Goal: Task Accomplishment & Management: Manage account settings

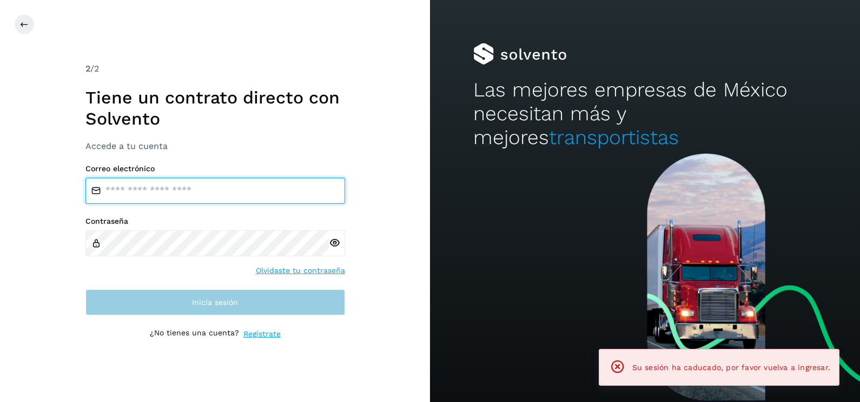
type input "**********"
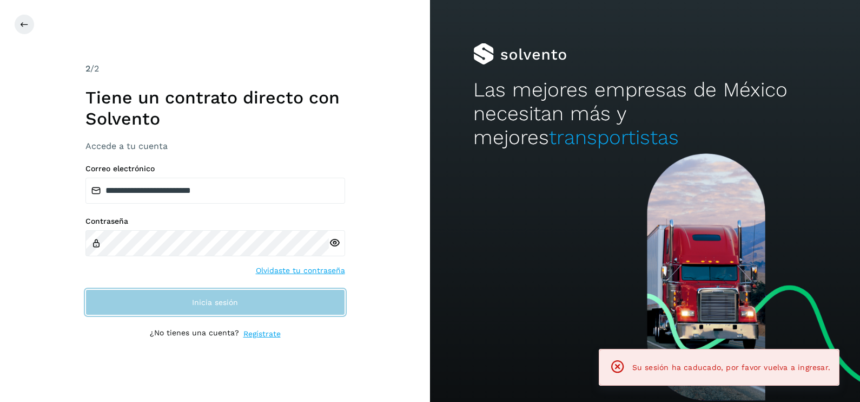
click at [231, 303] on span "Inicia sesión" at bounding box center [215, 302] width 46 height 8
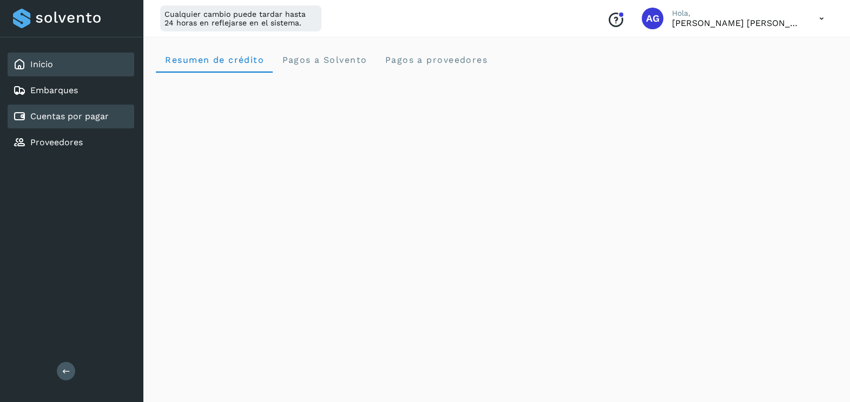
click at [100, 119] on link "Cuentas por pagar" at bounding box center [69, 116] width 78 height 10
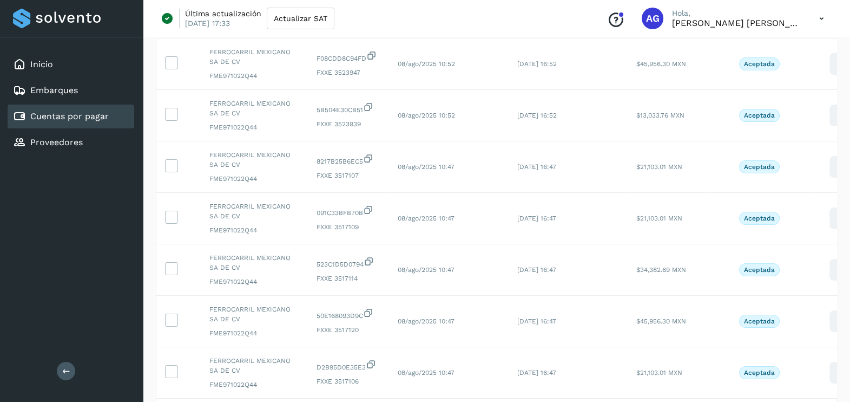
scroll to position [363, 0]
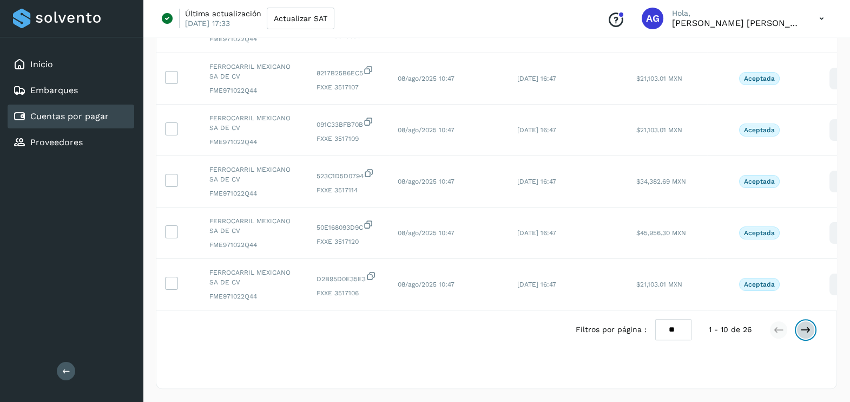
click at [801, 330] on icon at bounding box center [805, 329] width 11 height 11
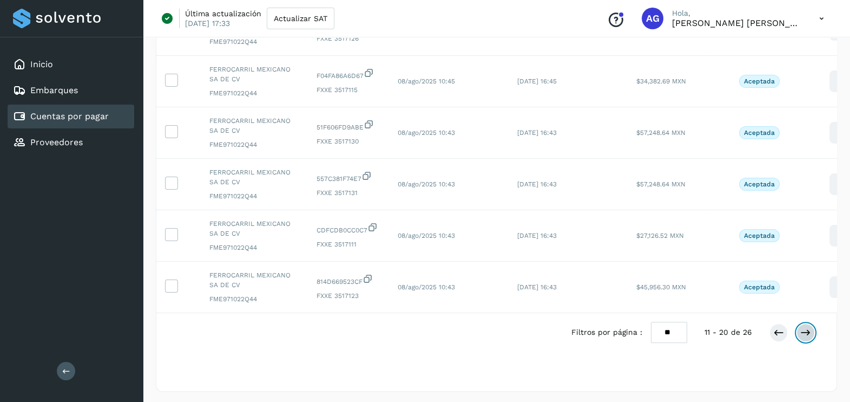
scroll to position [366, 0]
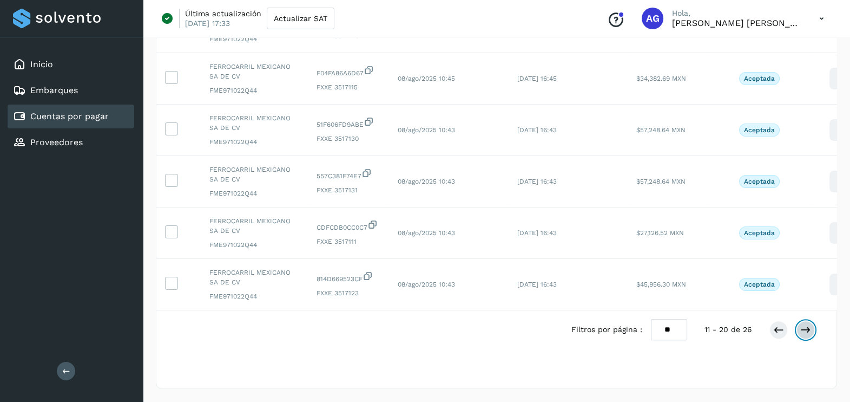
click at [809, 333] on icon at bounding box center [805, 329] width 11 height 11
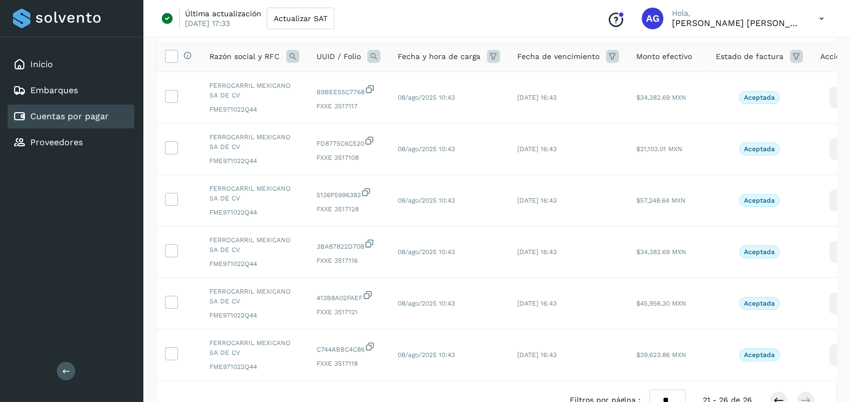
scroll to position [157, 0]
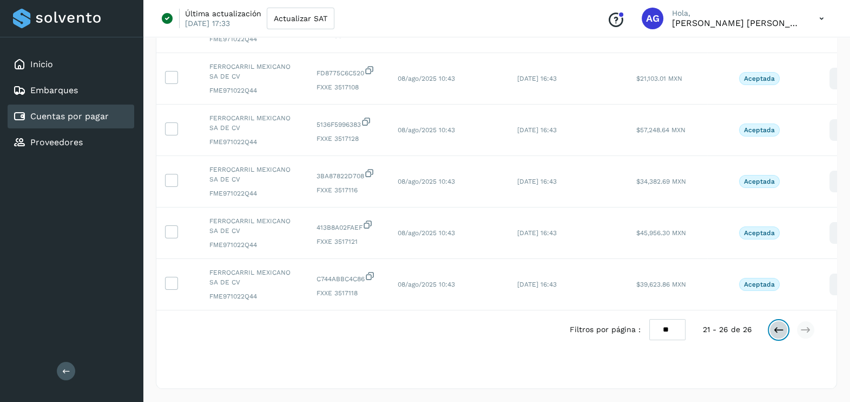
click at [776, 327] on icon at bounding box center [778, 329] width 11 height 11
click at [775, 336] on button at bounding box center [779, 329] width 18 height 18
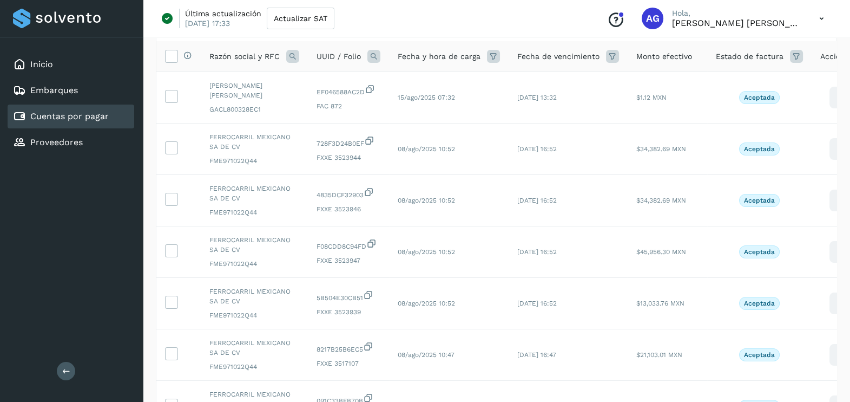
scroll to position [363, 0]
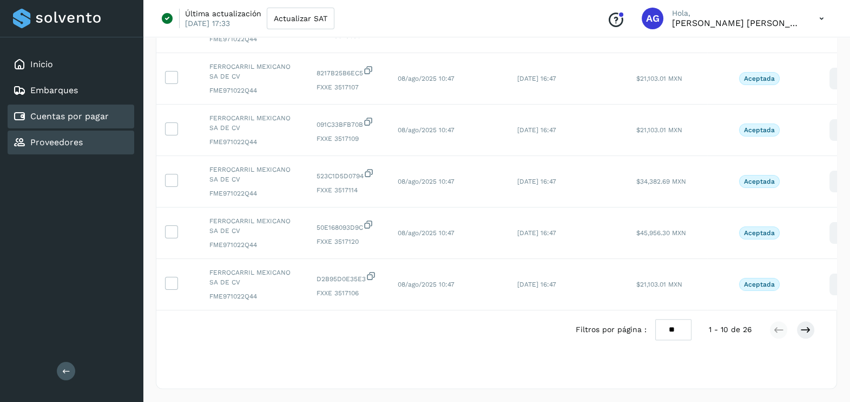
click at [74, 148] on div "Proveedores" at bounding box center [71, 142] width 127 height 24
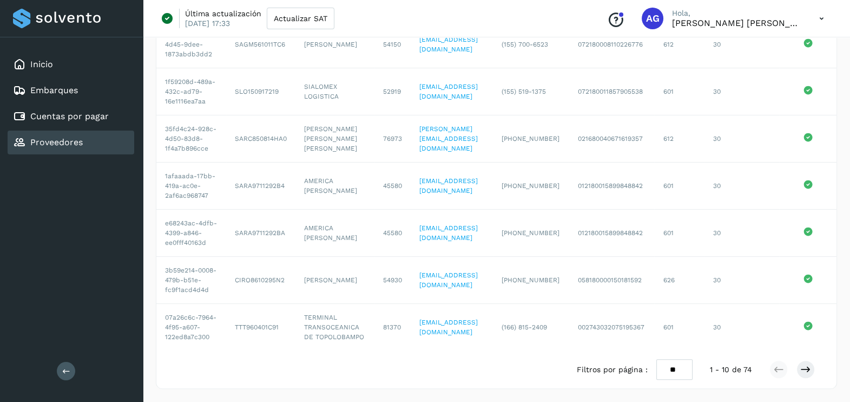
scroll to position [366, 0]
click at [810, 368] on icon at bounding box center [805, 369] width 11 height 11
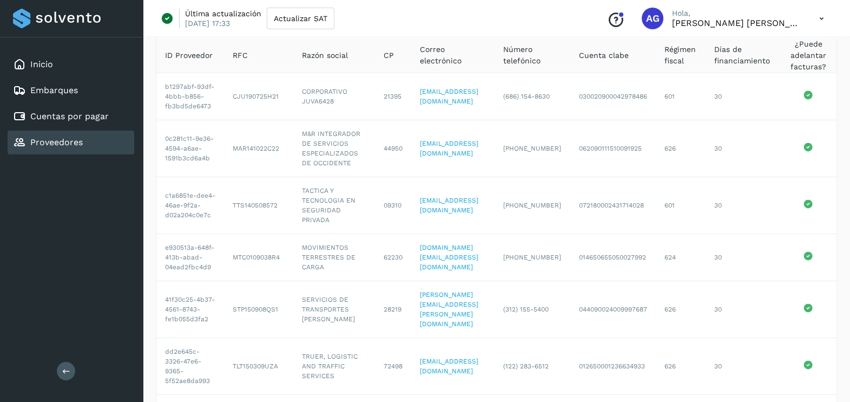
scroll to position [0, 0]
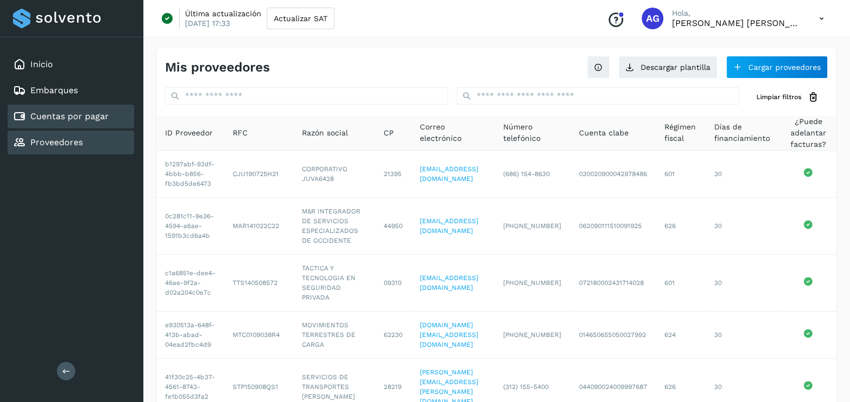
click at [60, 121] on div "Cuentas por pagar" at bounding box center [61, 116] width 96 height 13
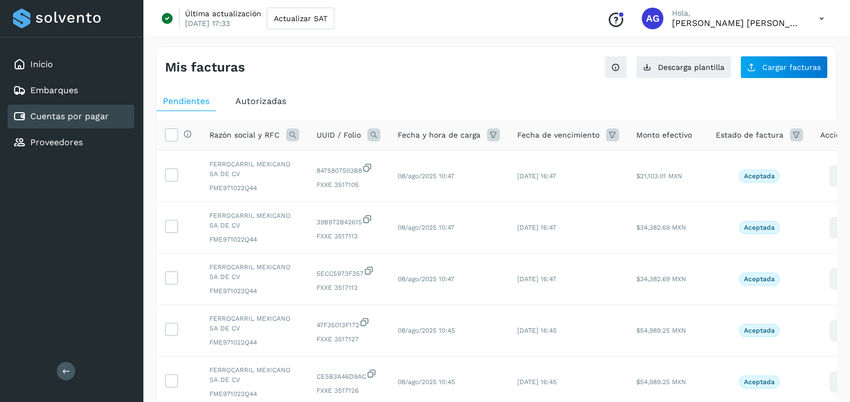
click at [278, 100] on span "Autorizadas" at bounding box center [260, 101] width 51 height 10
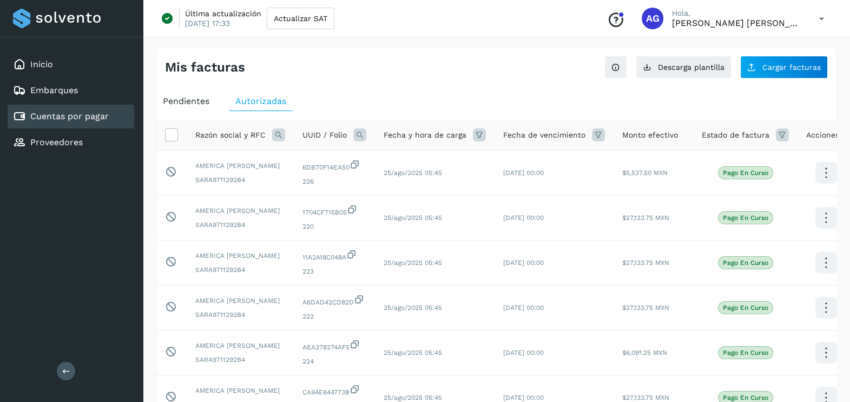
click at [818, 12] on icon at bounding box center [822, 19] width 22 height 22
click at [755, 65] on div "Cerrar sesión" at bounding box center [768, 70] width 129 height 21
